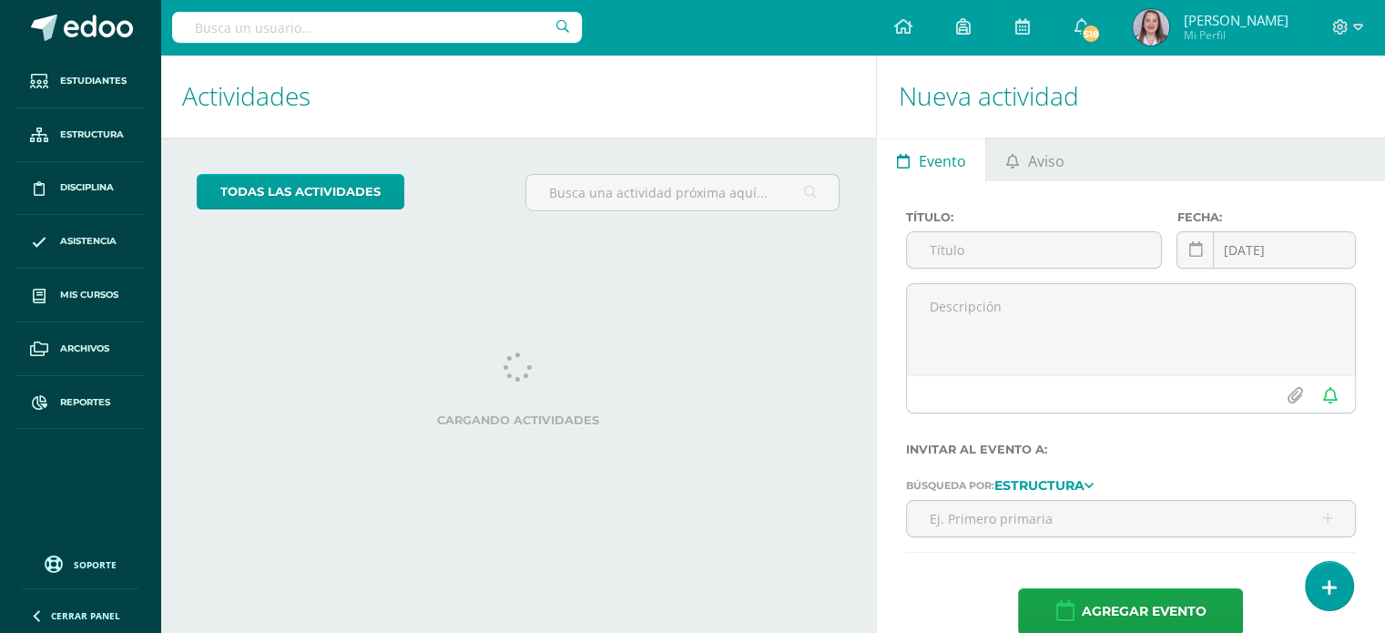
click at [373, 27] on input "text" at bounding box center [377, 27] width 410 height 31
type input "[PERSON_NAME]"
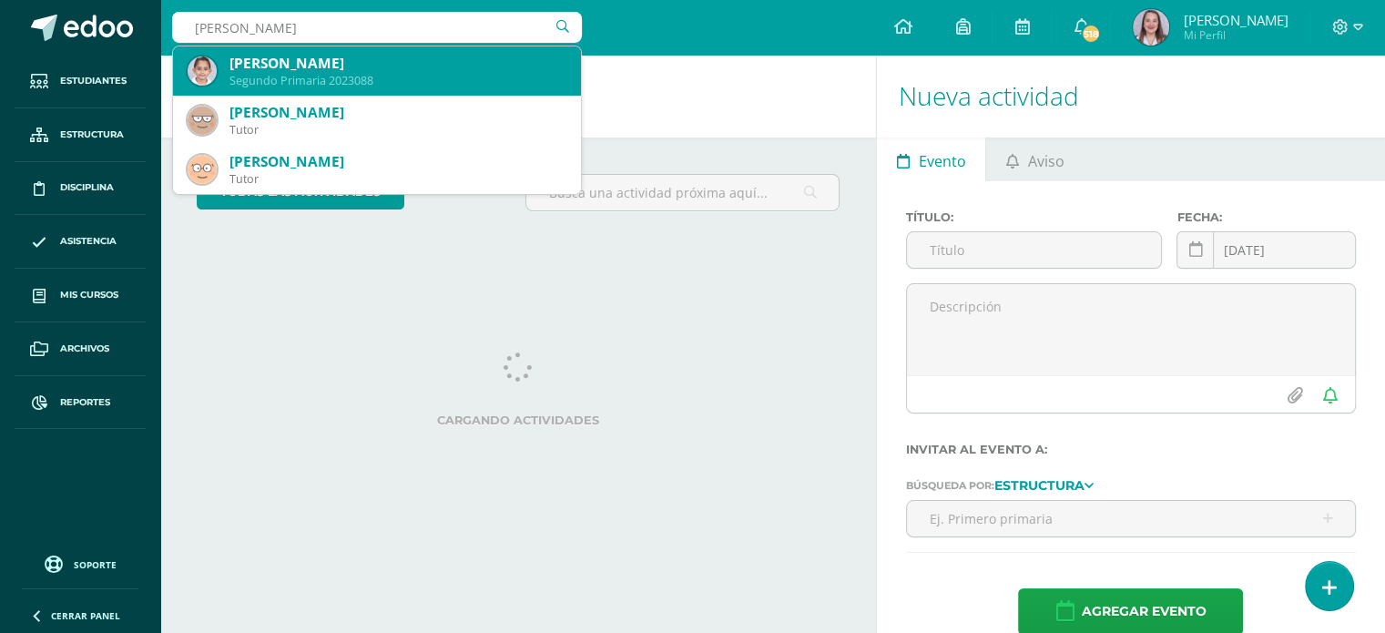
click at [361, 57] on div "[PERSON_NAME]" at bounding box center [398, 63] width 337 height 19
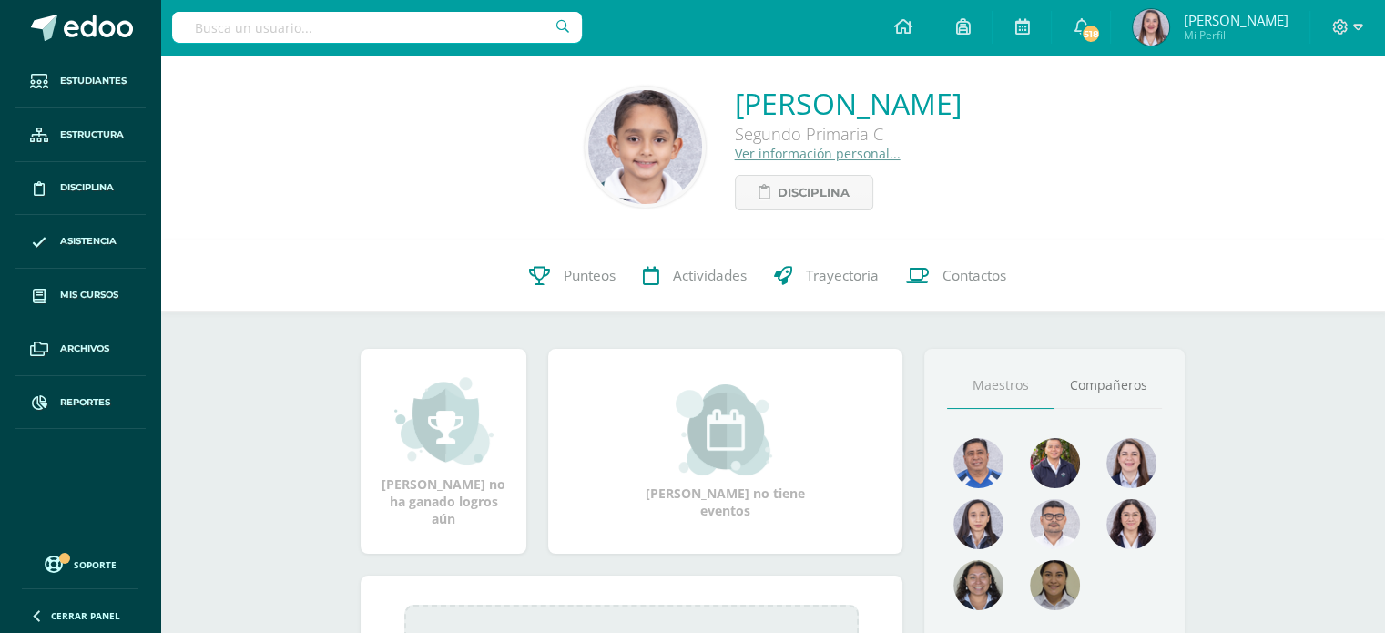
click at [735, 157] on link "Ver información personal..." at bounding box center [818, 153] width 166 height 17
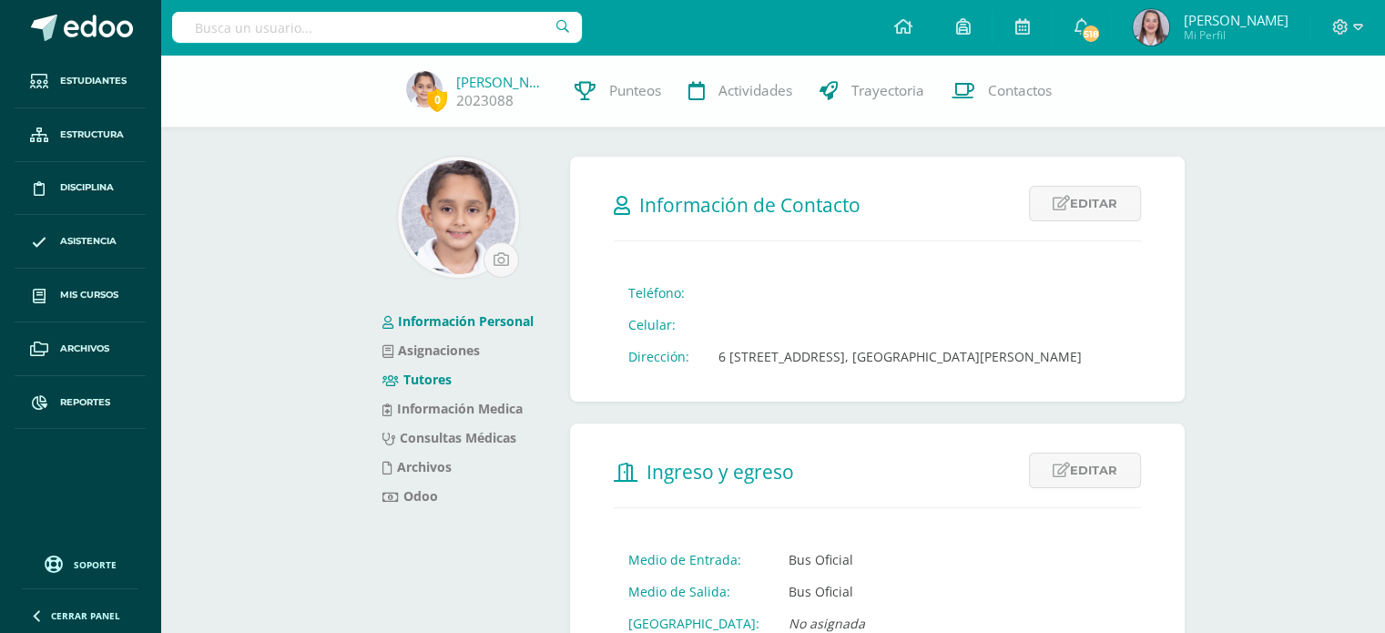
click at [437, 374] on link "Tutores" at bounding box center [417, 379] width 69 height 17
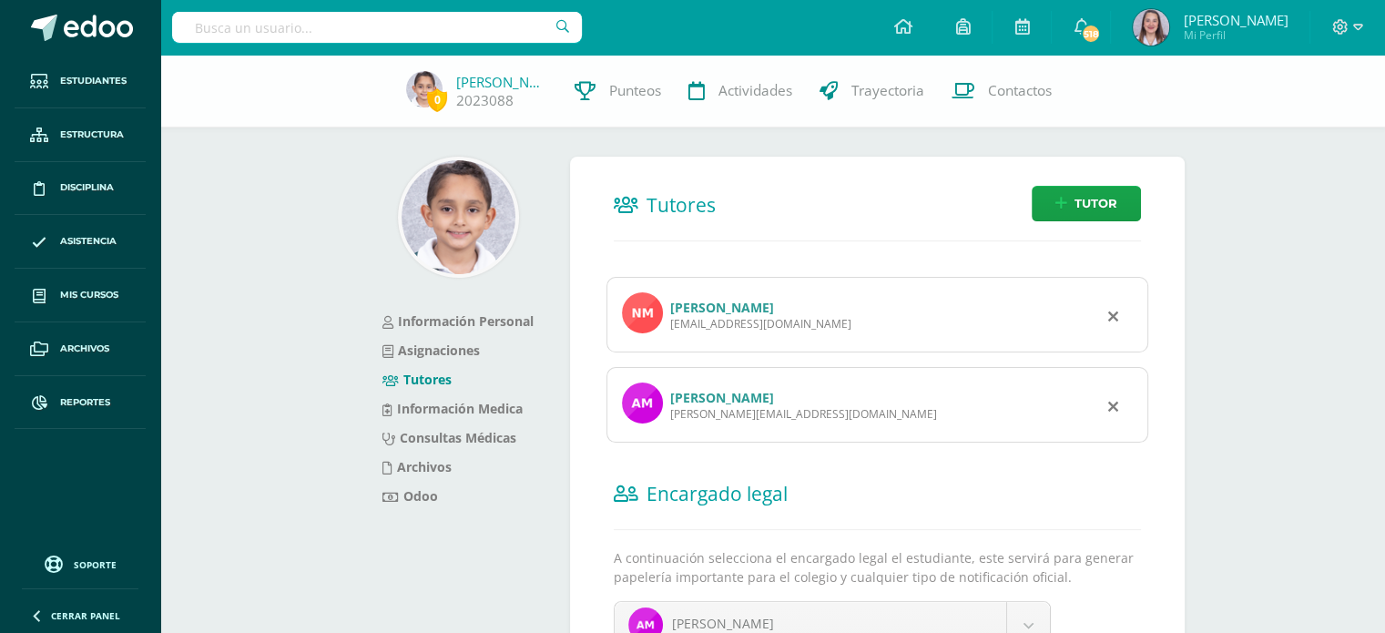
click at [709, 406] on div "[PERSON_NAME][EMAIL_ADDRESS][DOMAIN_NAME]" at bounding box center [803, 413] width 267 height 15
click at [713, 393] on link "[PERSON_NAME]" at bounding box center [722, 397] width 104 height 17
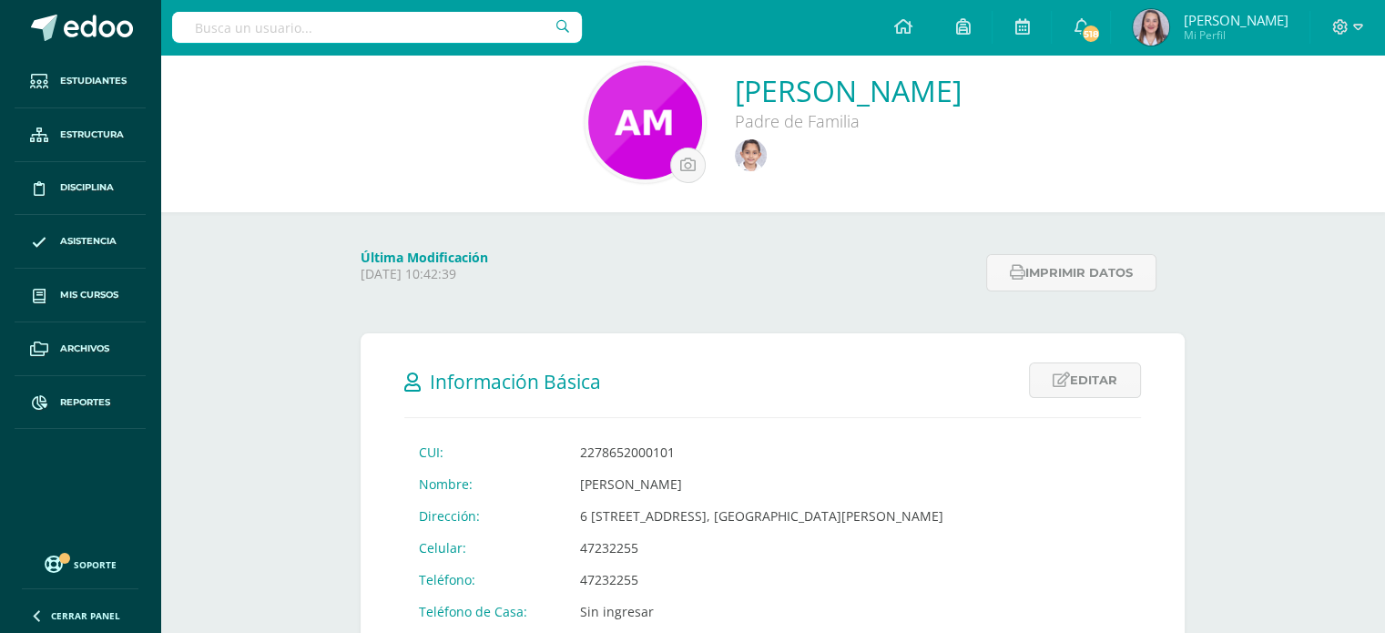
scroll to position [91, 0]
